Goal: Task Accomplishment & Management: Manage account settings

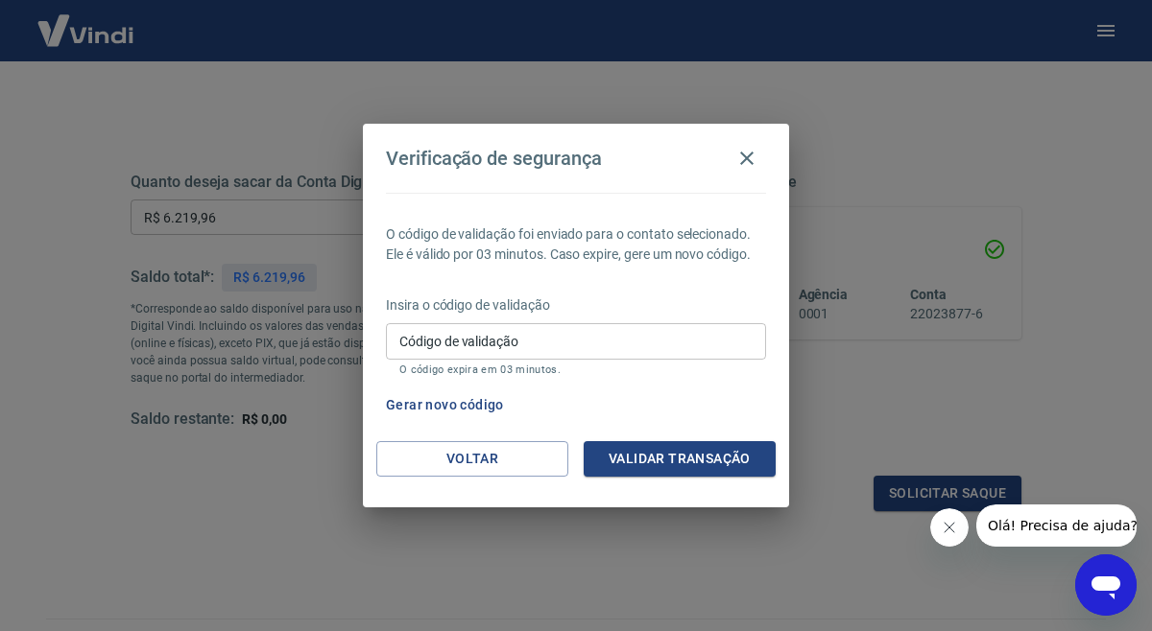
scroll to position [213, 0]
click at [483, 402] on button "Gerar novo código" at bounding box center [444, 406] width 133 height 36
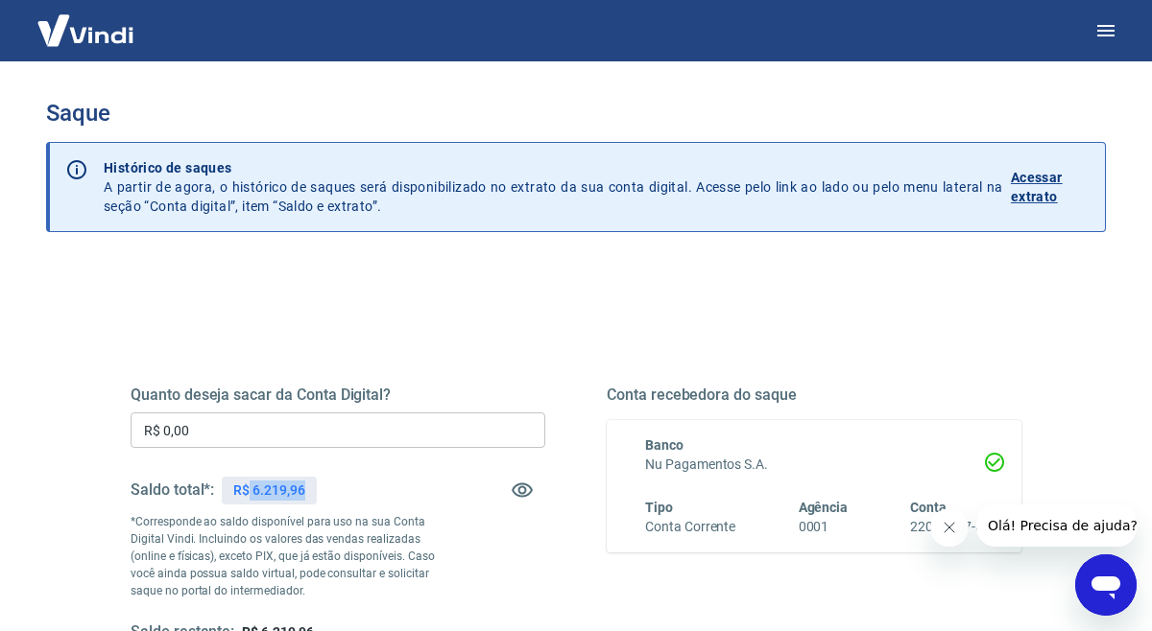
drag, startPoint x: 250, startPoint y: 489, endPoint x: 333, endPoint y: 489, distance: 82.5
click at [334, 489] on div "Saldo total*: R$ 6.219,96" at bounding box center [338, 490] width 415 height 46
copy p "6.219,96"
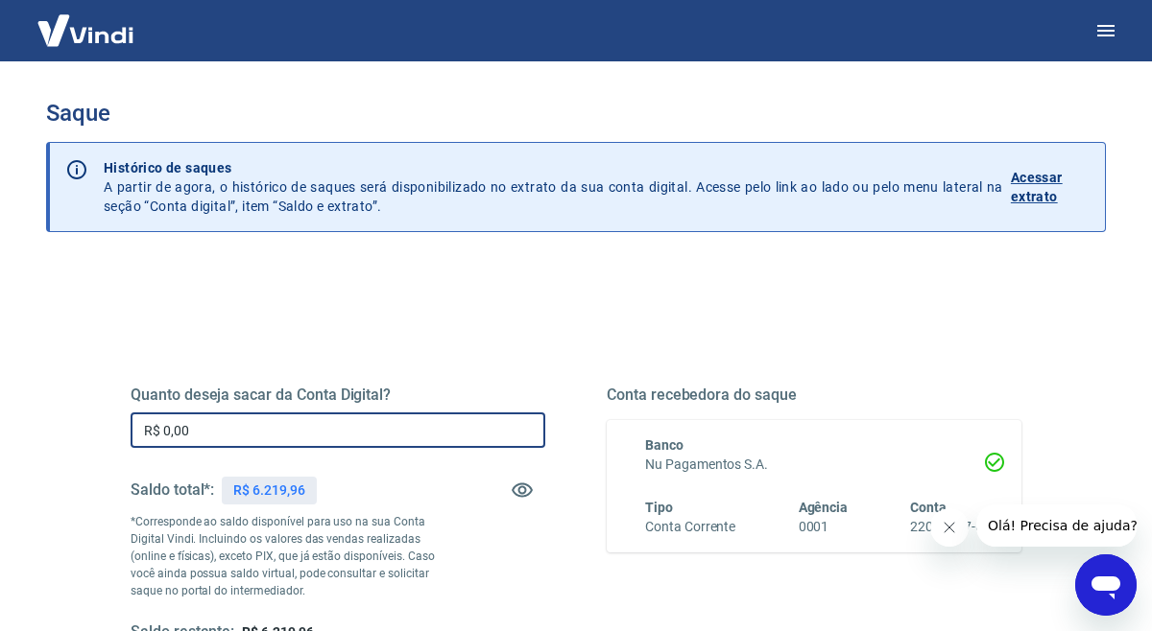
click at [269, 433] on input "R$ 0,00" at bounding box center [338, 431] width 415 height 36
paste input "6.219,96"
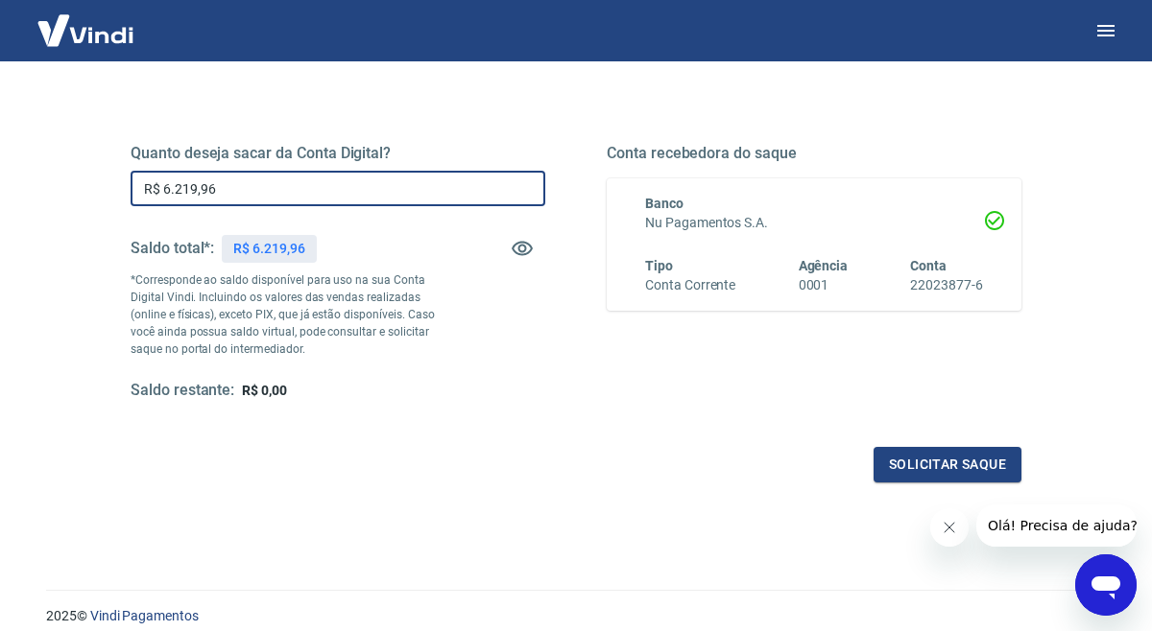
scroll to position [245, 0]
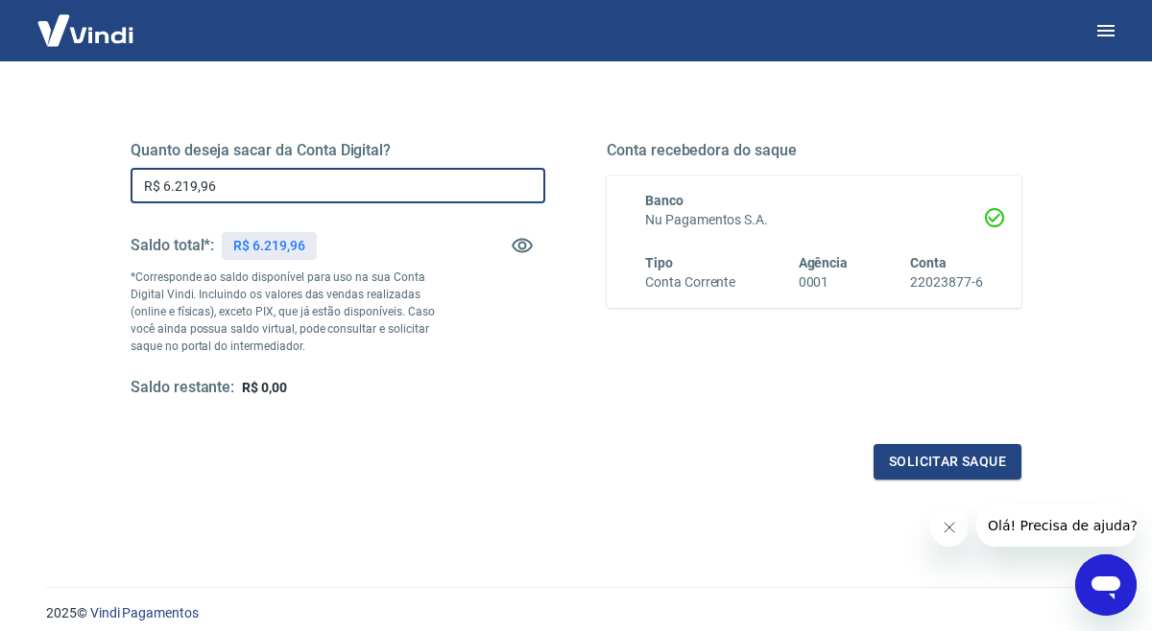
type input "R$ 6.219,96"
click at [917, 480] on div "Quanto deseja sacar da Conta Digital? R$ 6.219,96 ​ Saldo total*: R$ 6.219,96 *…" at bounding box center [575, 280] width 937 height 446
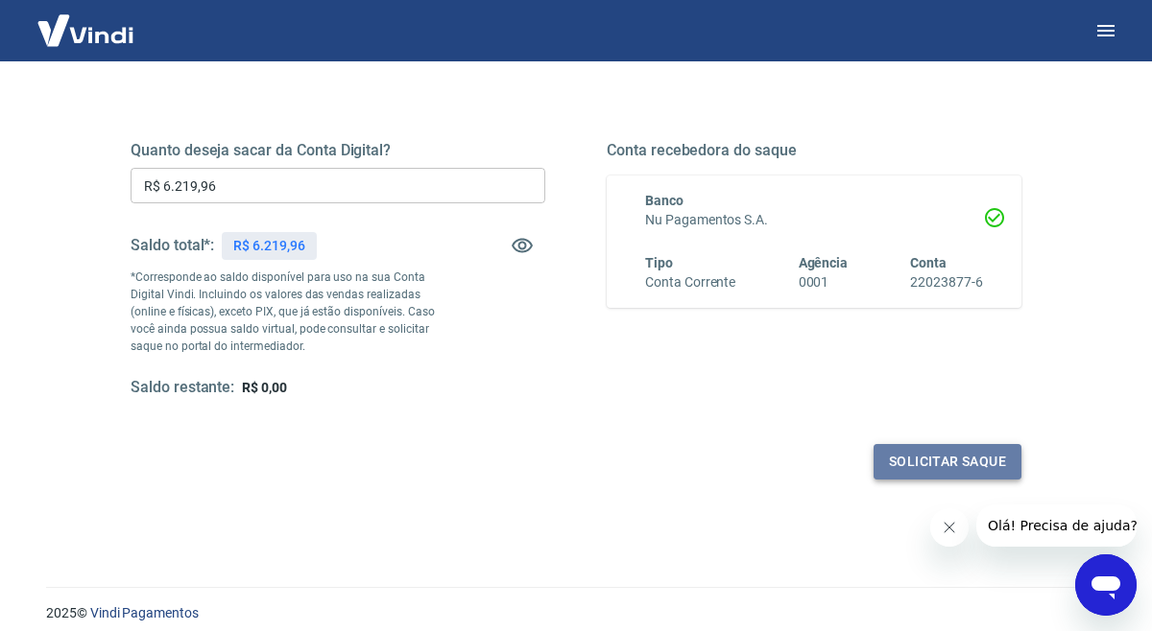
click at [917, 470] on button "Solicitar saque" at bounding box center [947, 462] width 148 height 36
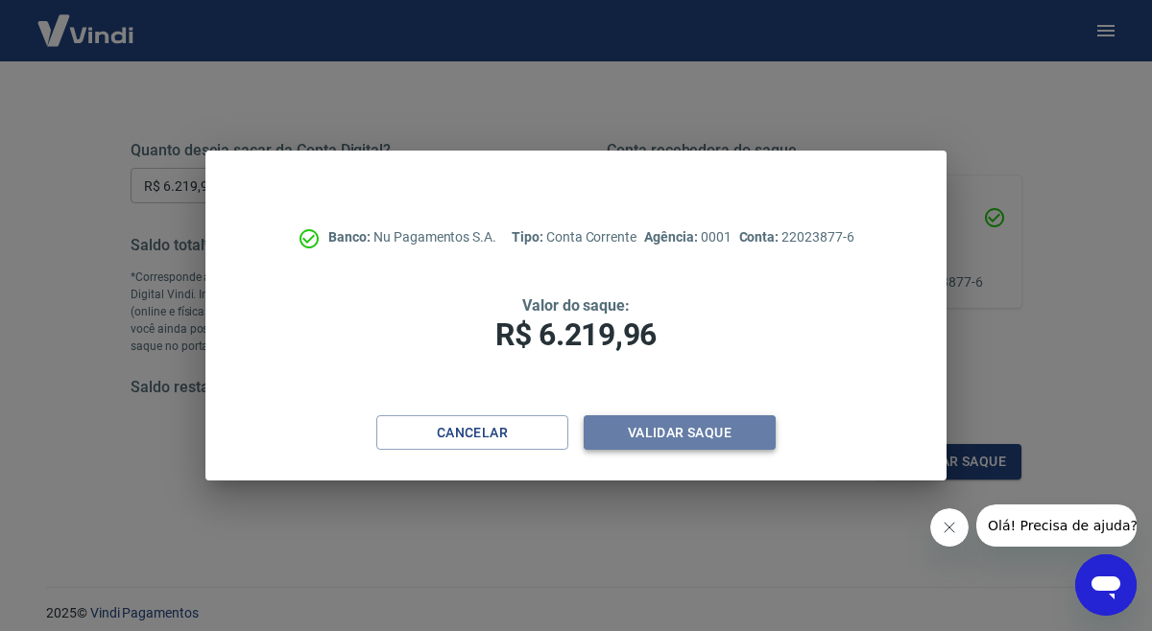
click at [700, 443] on button "Validar saque" at bounding box center [679, 434] width 192 height 36
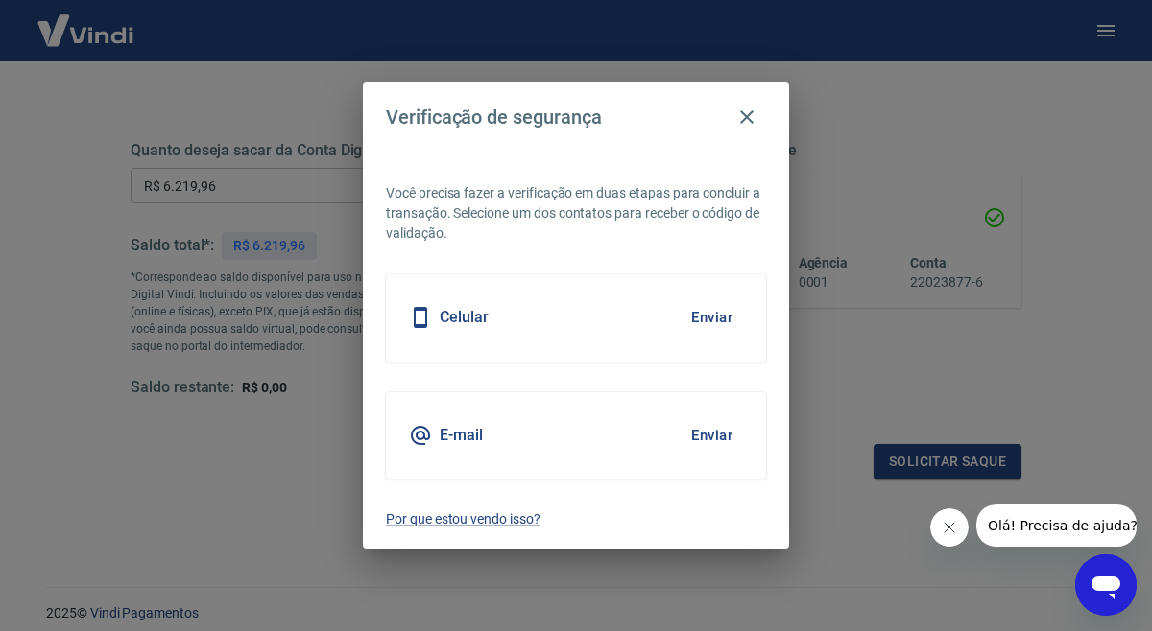
click at [713, 320] on button "Enviar" at bounding box center [711, 317] width 62 height 40
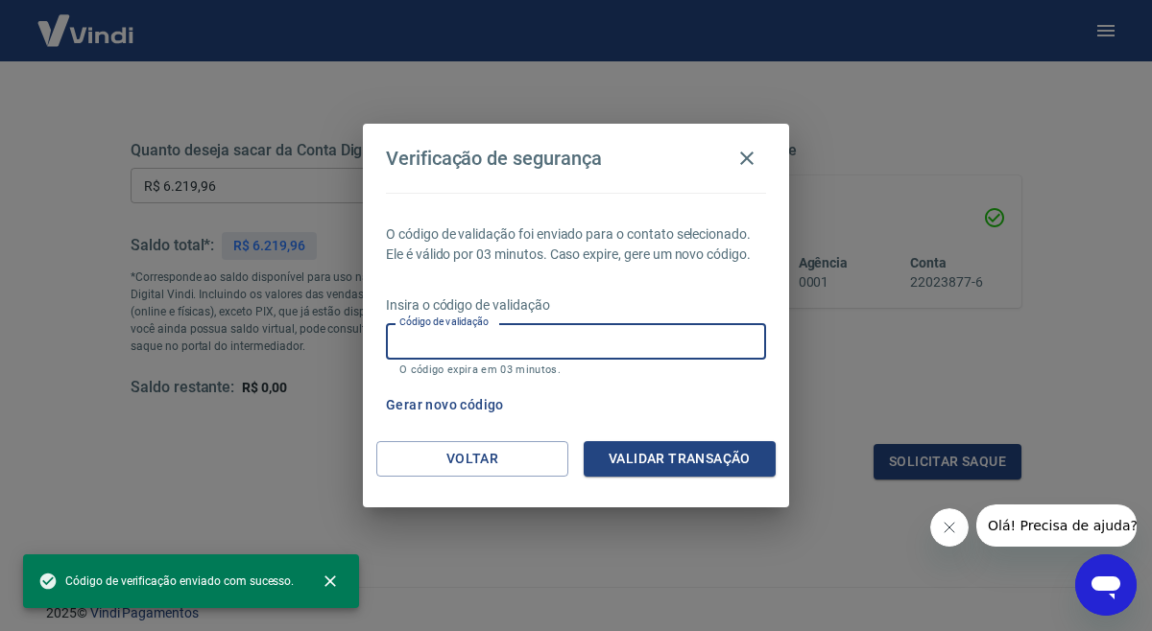
click at [577, 344] on input "Código de validação" at bounding box center [576, 341] width 380 height 36
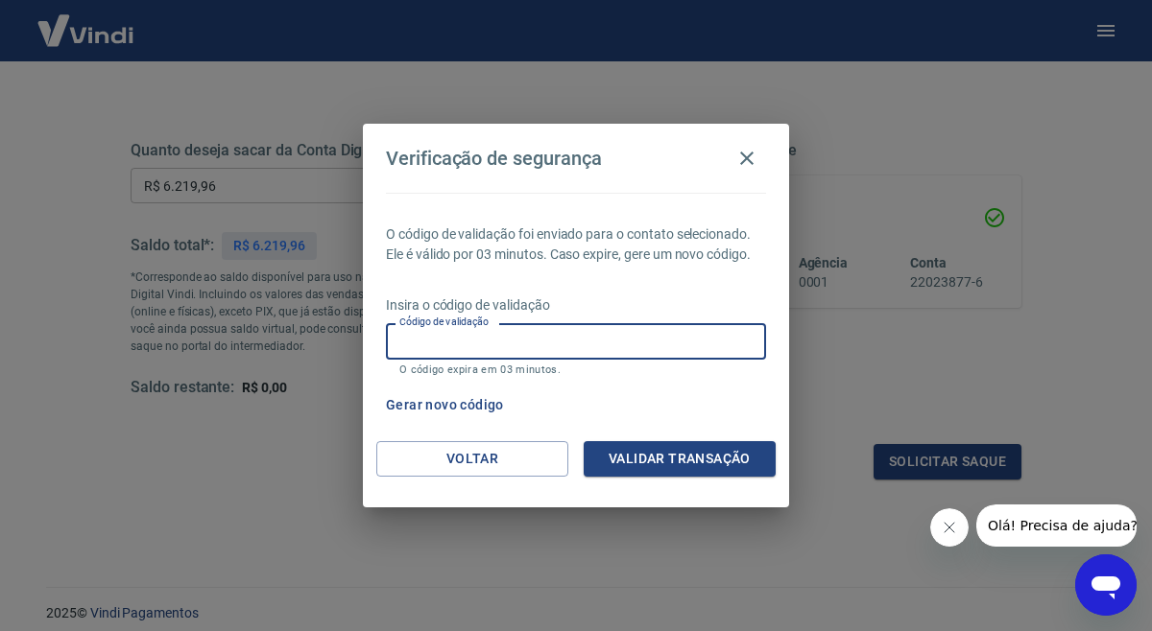
click at [531, 342] on input "Código de validação" at bounding box center [576, 341] width 380 height 36
click at [452, 457] on button "Voltar" at bounding box center [472, 459] width 192 height 36
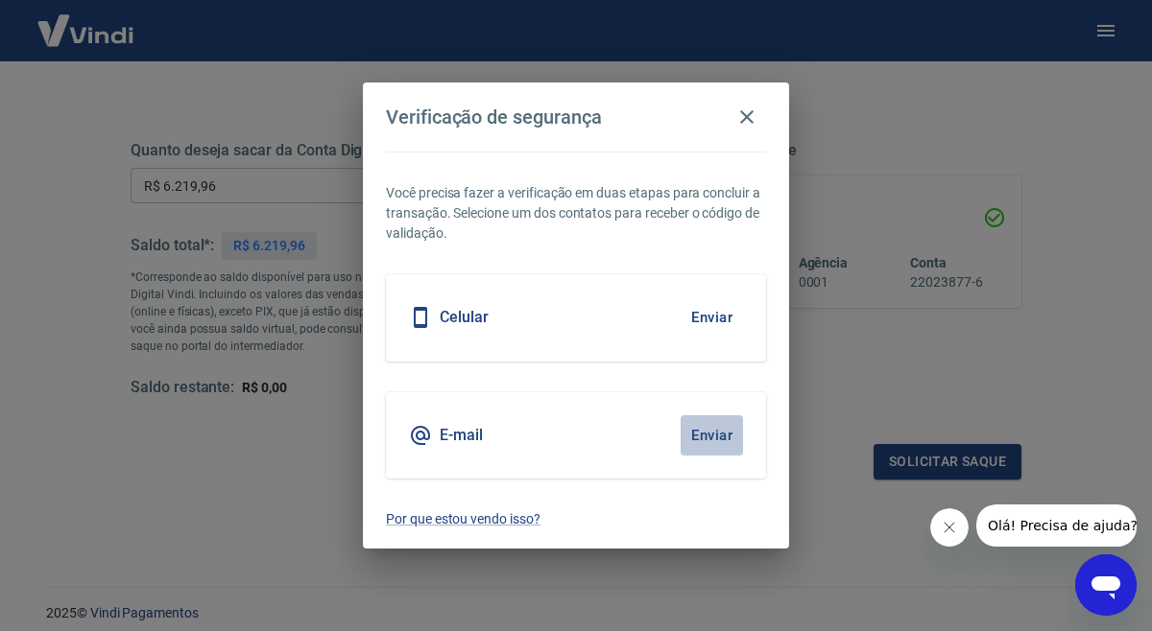
click at [716, 425] on button "Enviar" at bounding box center [711, 436] width 62 height 40
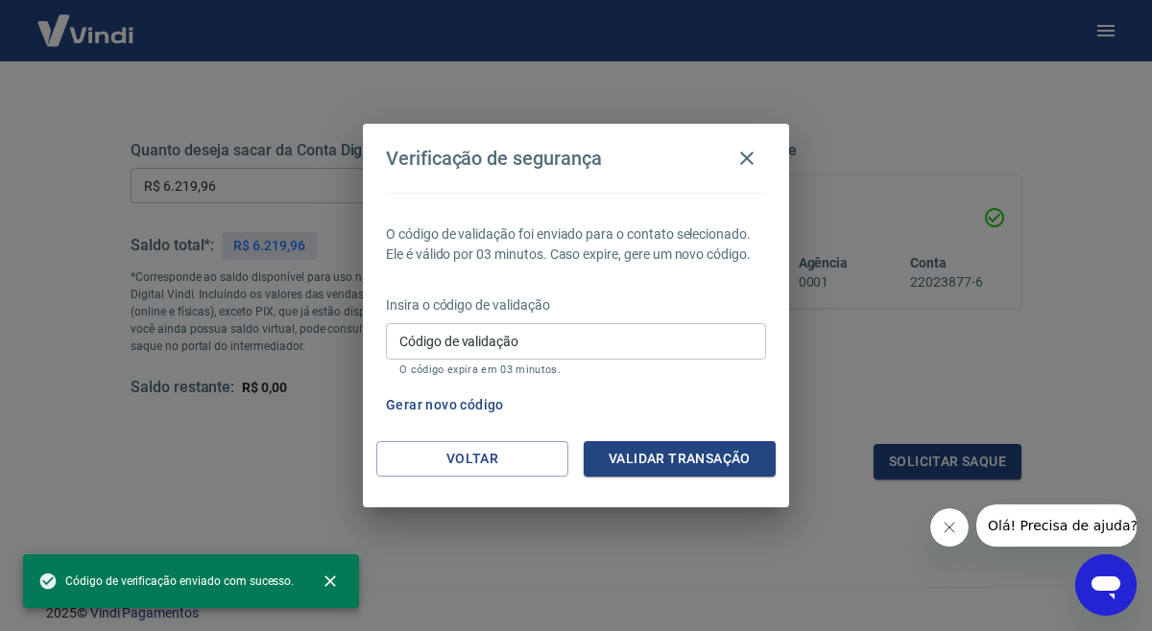
click at [504, 345] on input "Código de validação" at bounding box center [576, 341] width 380 height 36
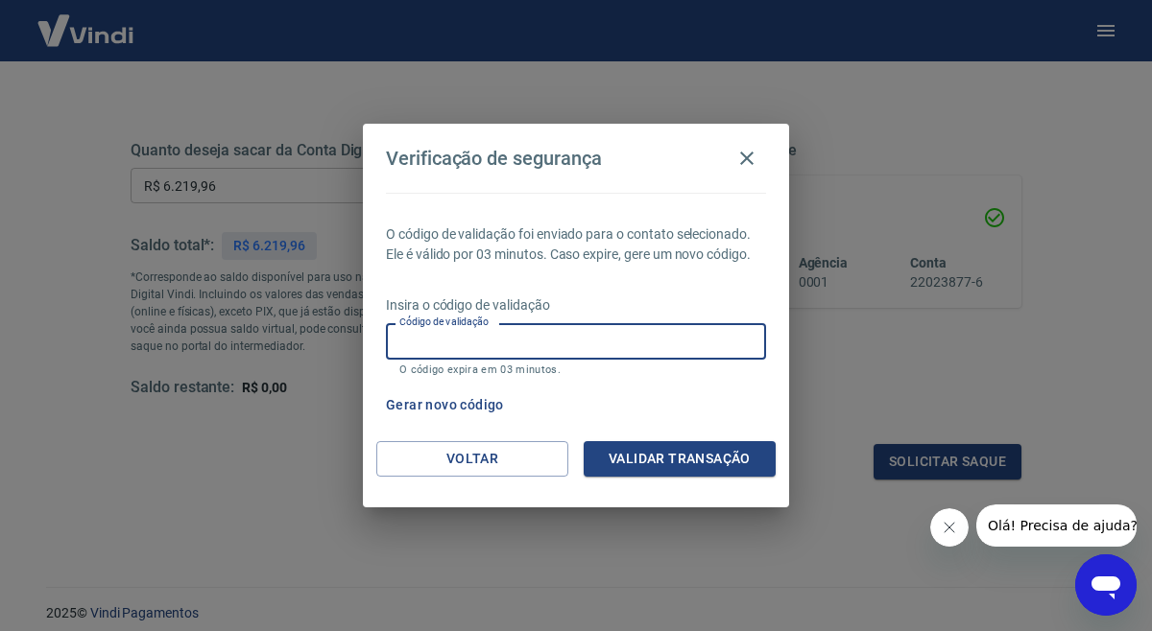
paste input "555757"
type input "555757"
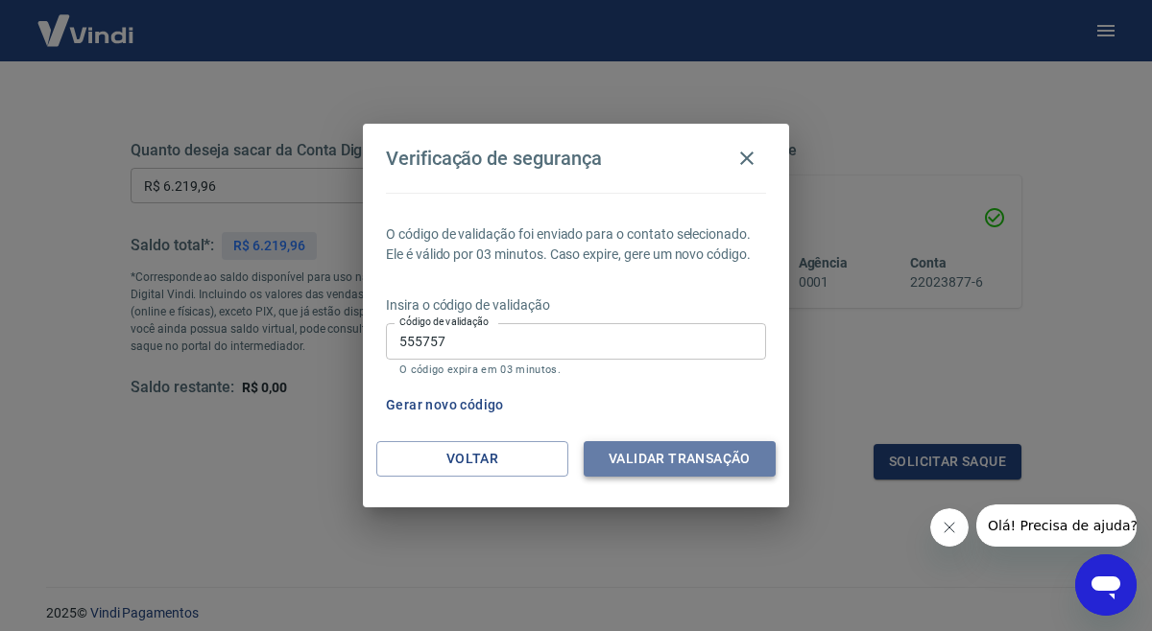
click at [728, 450] on button "Validar transação" at bounding box center [679, 459] width 192 height 36
